Goal: Obtain resource: Obtain resource

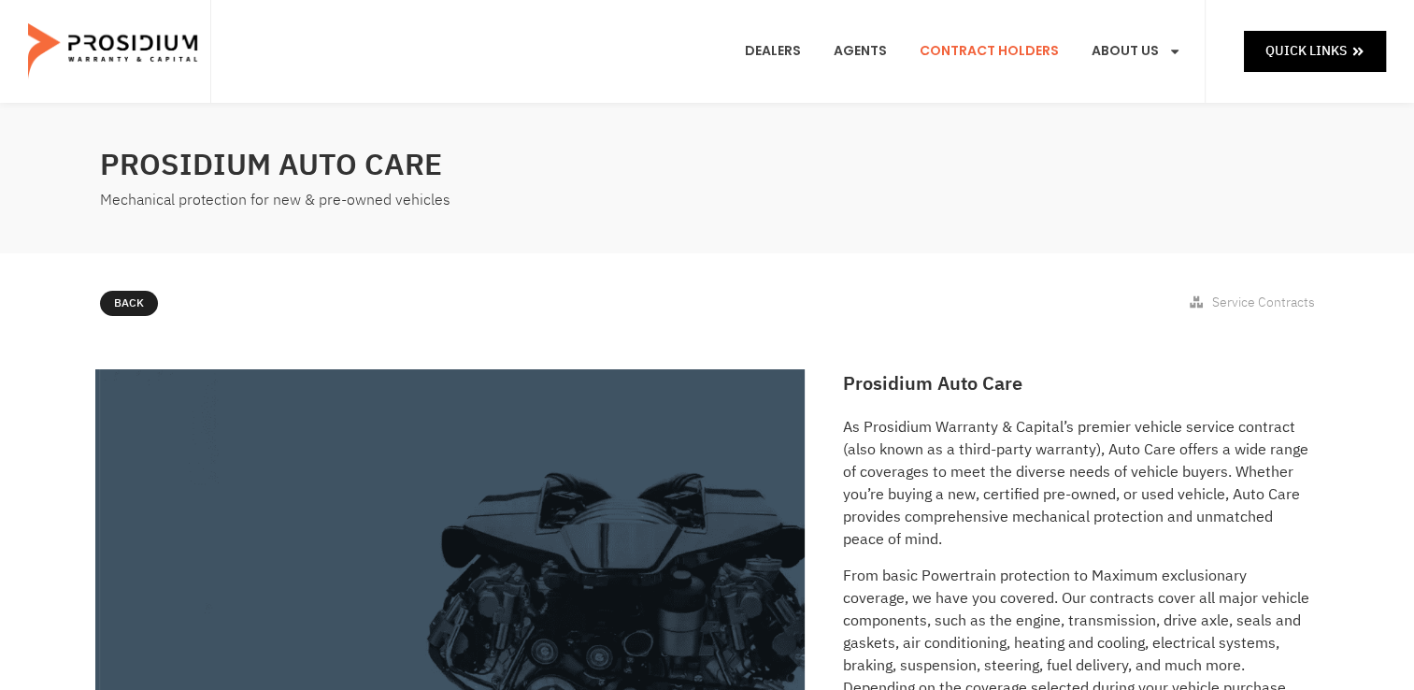
click at [1021, 50] on link "Contract Holders" at bounding box center [988, 51] width 167 height 69
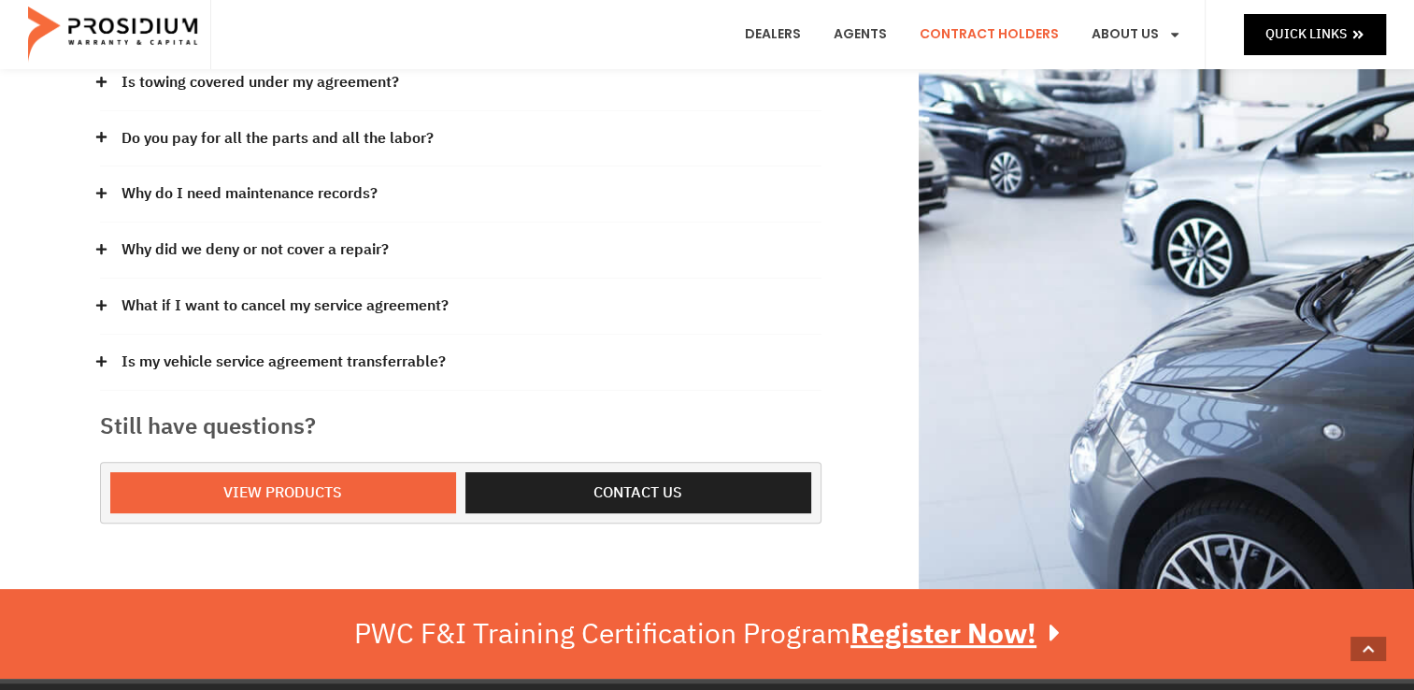
scroll to position [551, 0]
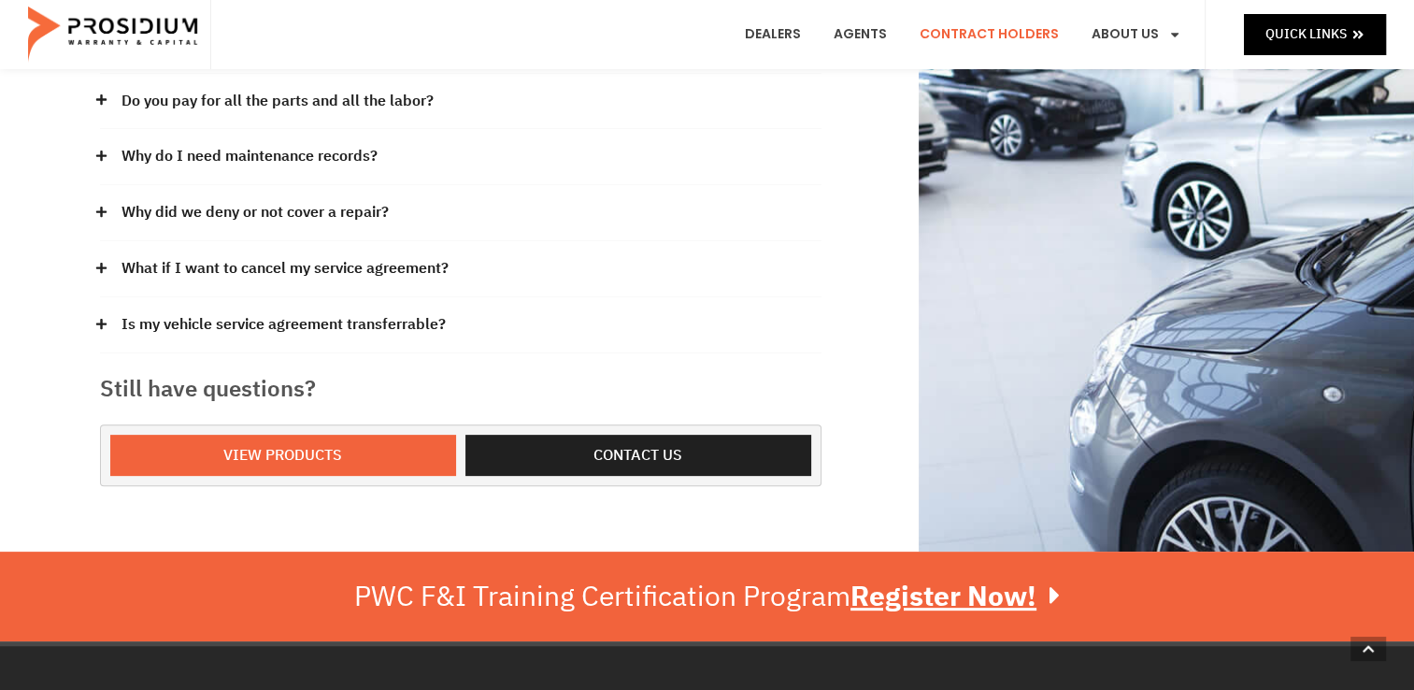
click at [95, 264] on icon at bounding box center [101, 268] width 12 height 12
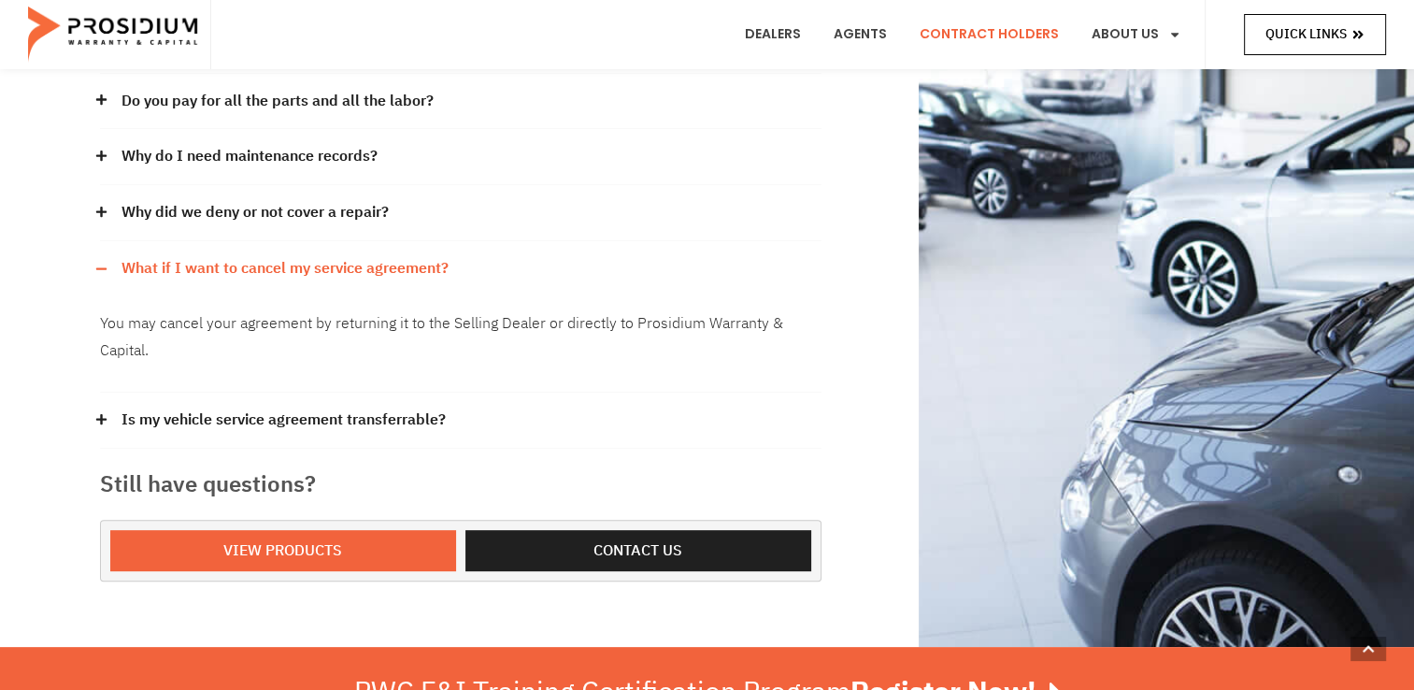
click at [1362, 33] on icon at bounding box center [1357, 34] width 13 height 13
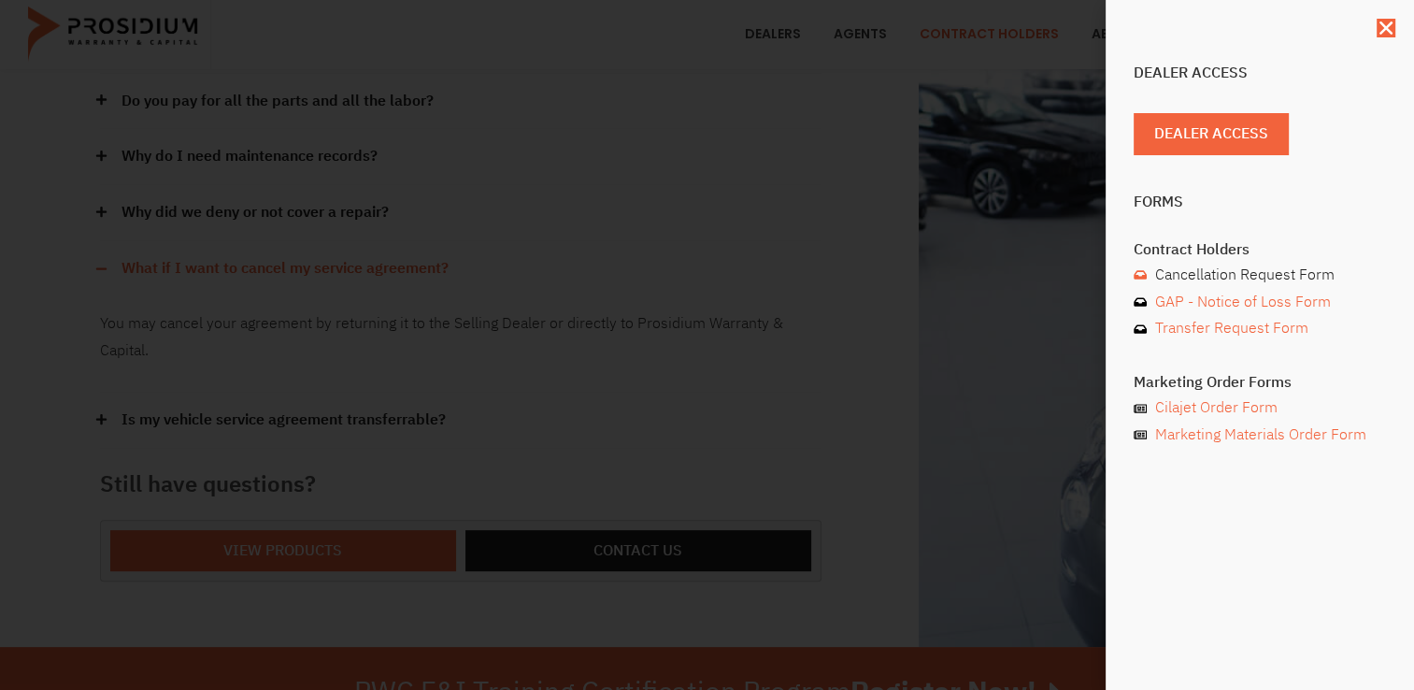
click at [1221, 271] on span "Cancellation Request Form" at bounding box center [1242, 275] width 184 height 27
